Goal: Find specific page/section: Find specific page/section

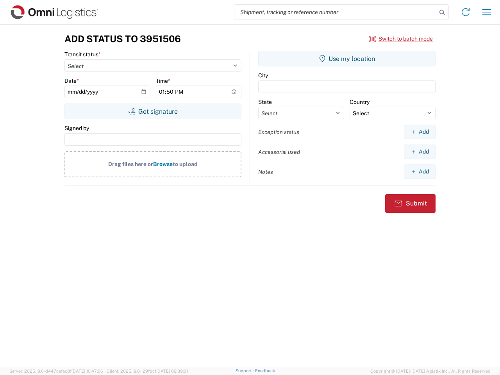
click at [336, 12] on input "search" at bounding box center [335, 12] width 202 height 15
click at [442, 12] on icon at bounding box center [442, 12] width 11 height 11
click at [466, 12] on icon at bounding box center [465, 12] width 12 height 12
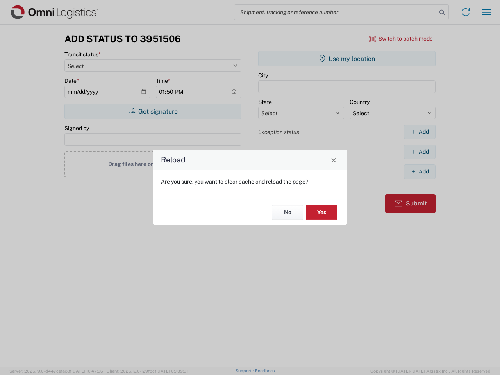
click at [487, 12] on div "Reload Are you sure, you want to clear cache and reload the page? No Yes" at bounding box center [250, 187] width 500 height 375
click at [401, 39] on div "Reload Are you sure, you want to clear cache and reload the page? No Yes" at bounding box center [250, 187] width 500 height 375
click at [153, 111] on div "Reload Are you sure, you want to clear cache and reload the page? No Yes" at bounding box center [250, 187] width 500 height 375
click at [347, 59] on div "Reload Are you sure, you want to clear cache and reload the page? No Yes" at bounding box center [250, 187] width 500 height 375
click at [420, 132] on div "Reload Are you sure, you want to clear cache and reload the page? No Yes" at bounding box center [250, 187] width 500 height 375
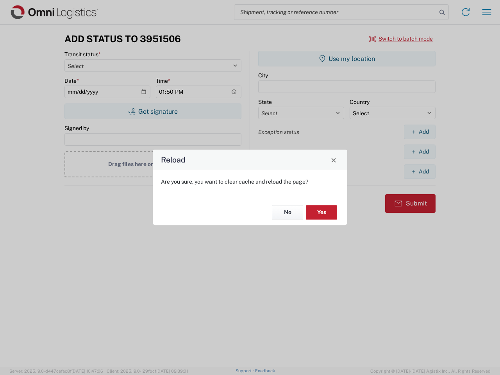
click at [420, 152] on div "Reload Are you sure, you want to clear cache and reload the page? No Yes" at bounding box center [250, 187] width 500 height 375
click at [420, 171] on div "Reload Are you sure, you want to clear cache and reload the page? No Yes" at bounding box center [250, 187] width 500 height 375
